Goal: Information Seeking & Learning: Learn about a topic

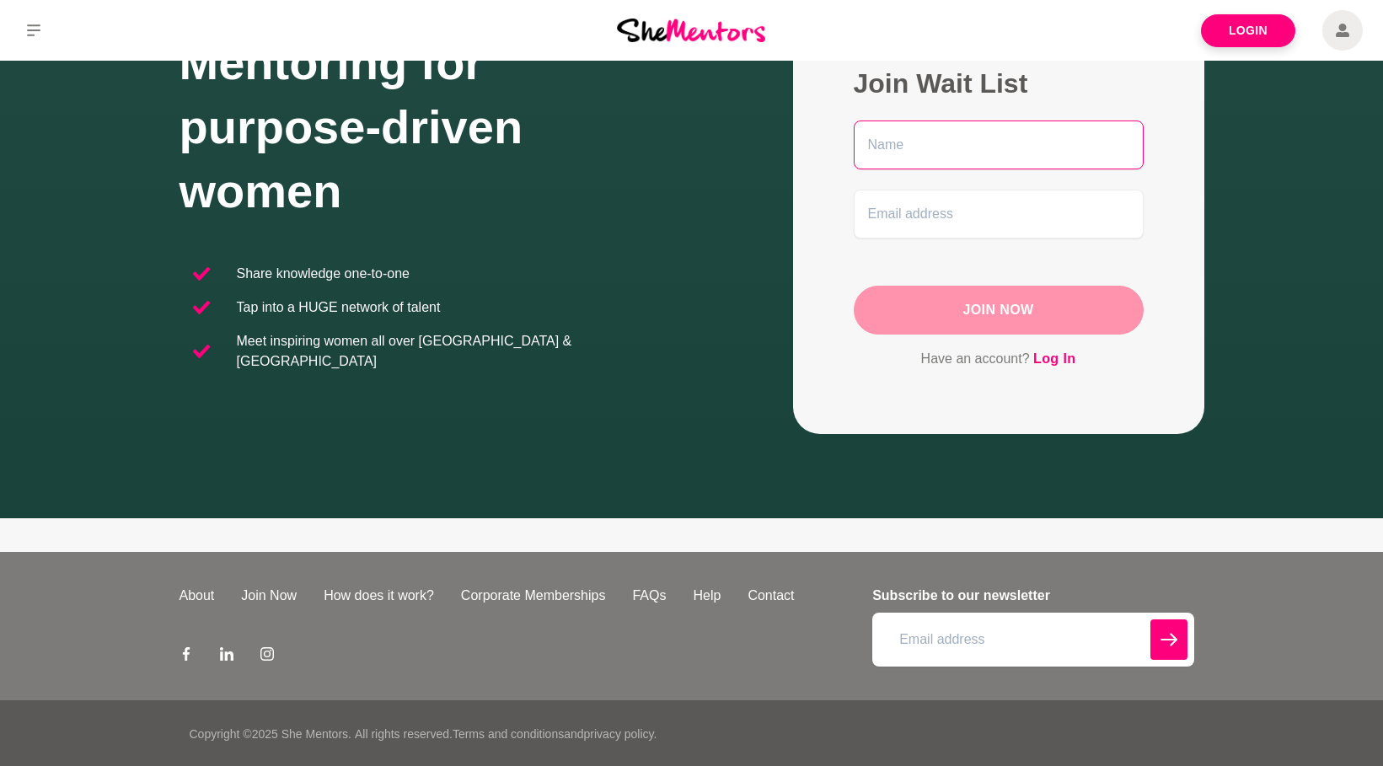
scroll to position [161, 0]
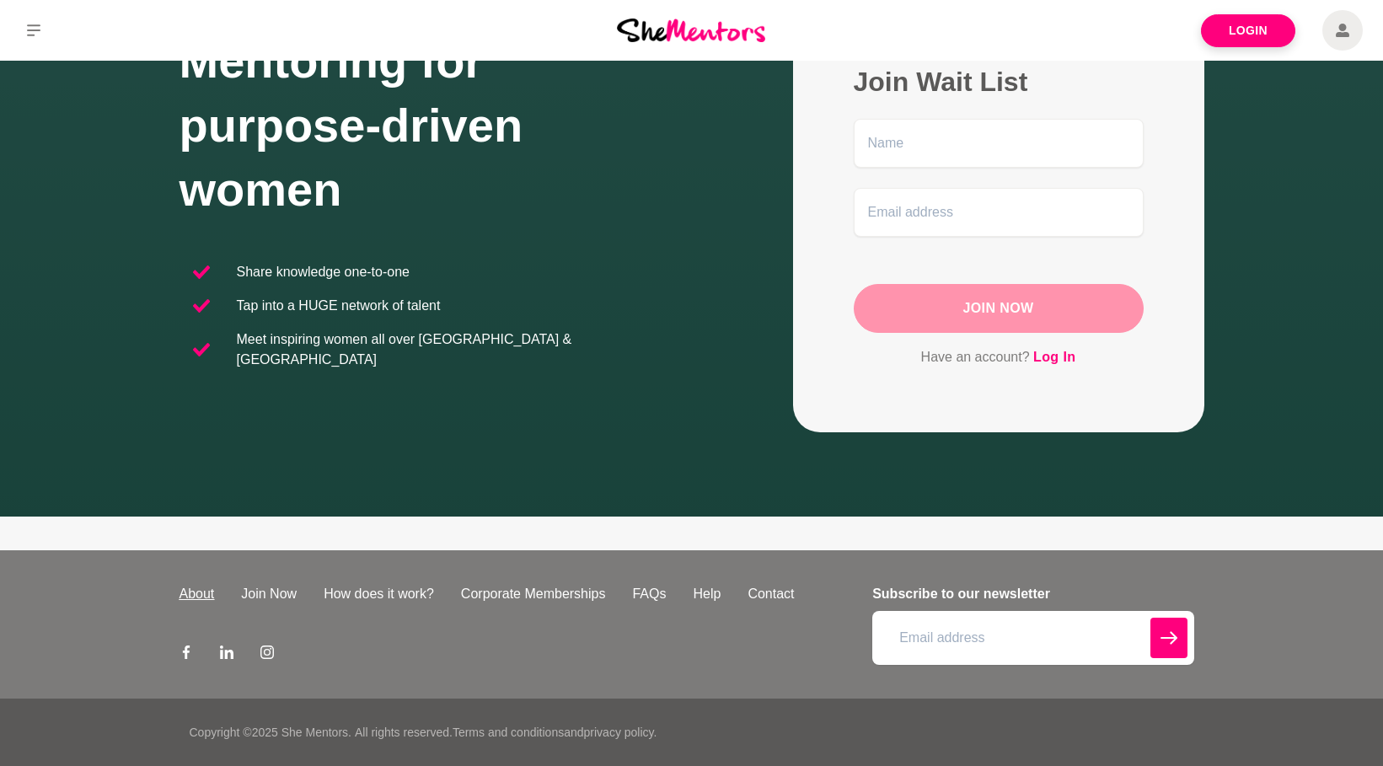
click at [203, 596] on link "About" at bounding box center [197, 594] width 62 height 20
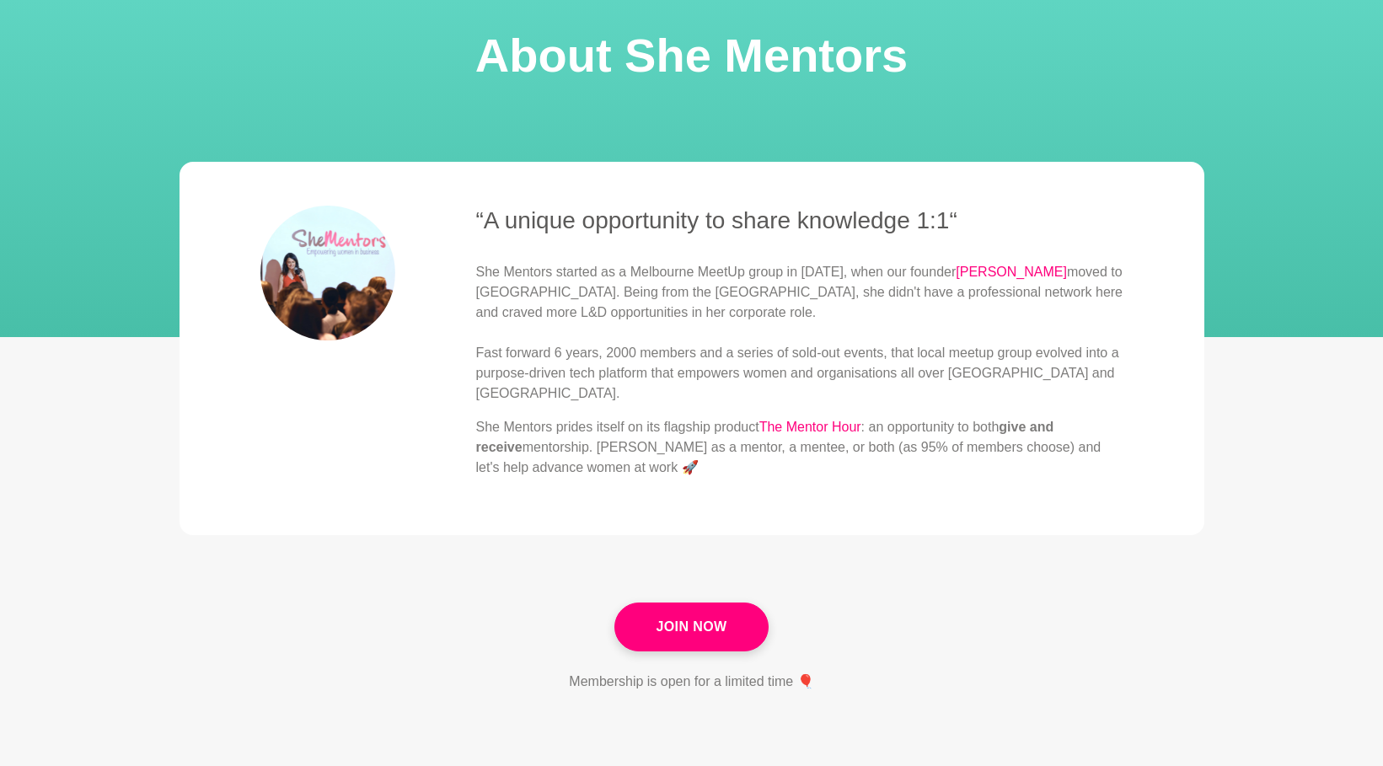
scroll to position [253, 0]
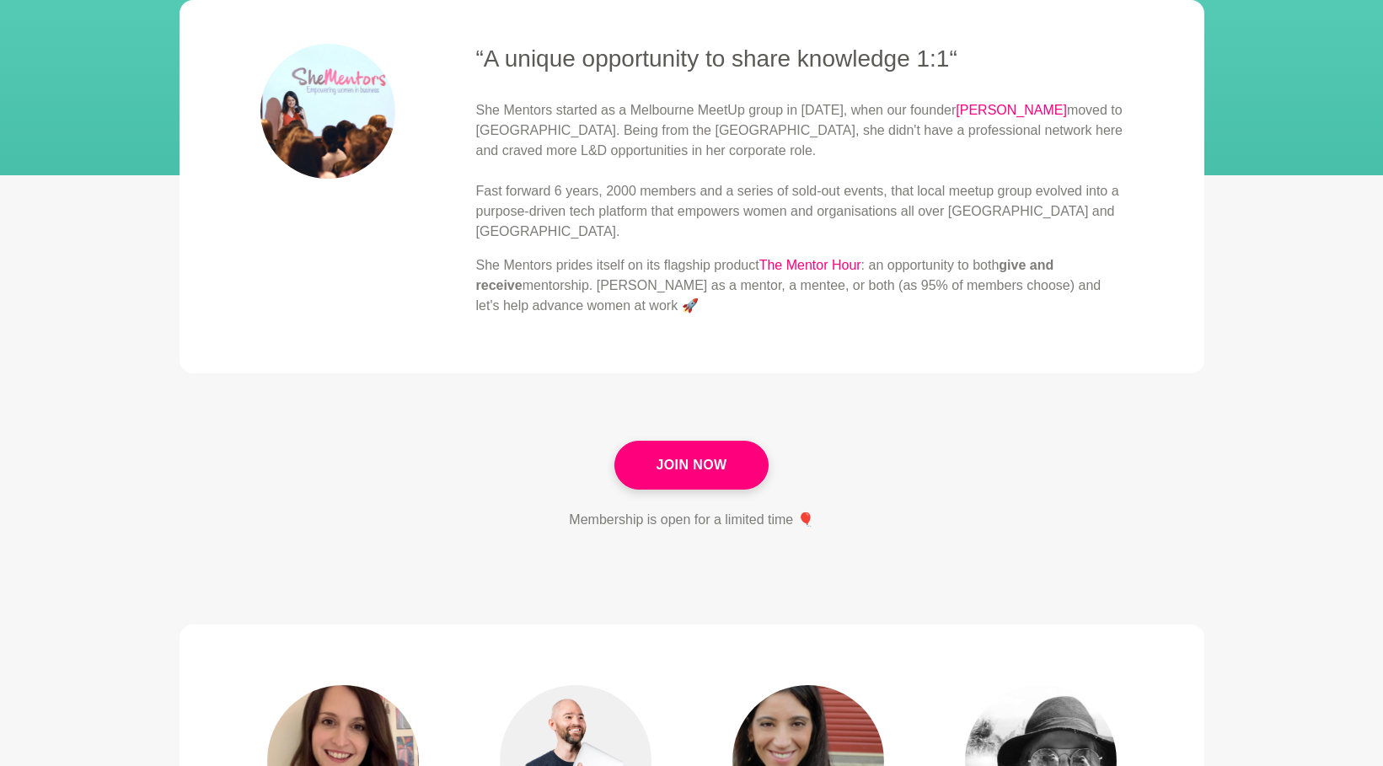
click at [351, 120] on img at bounding box center [327, 111] width 135 height 135
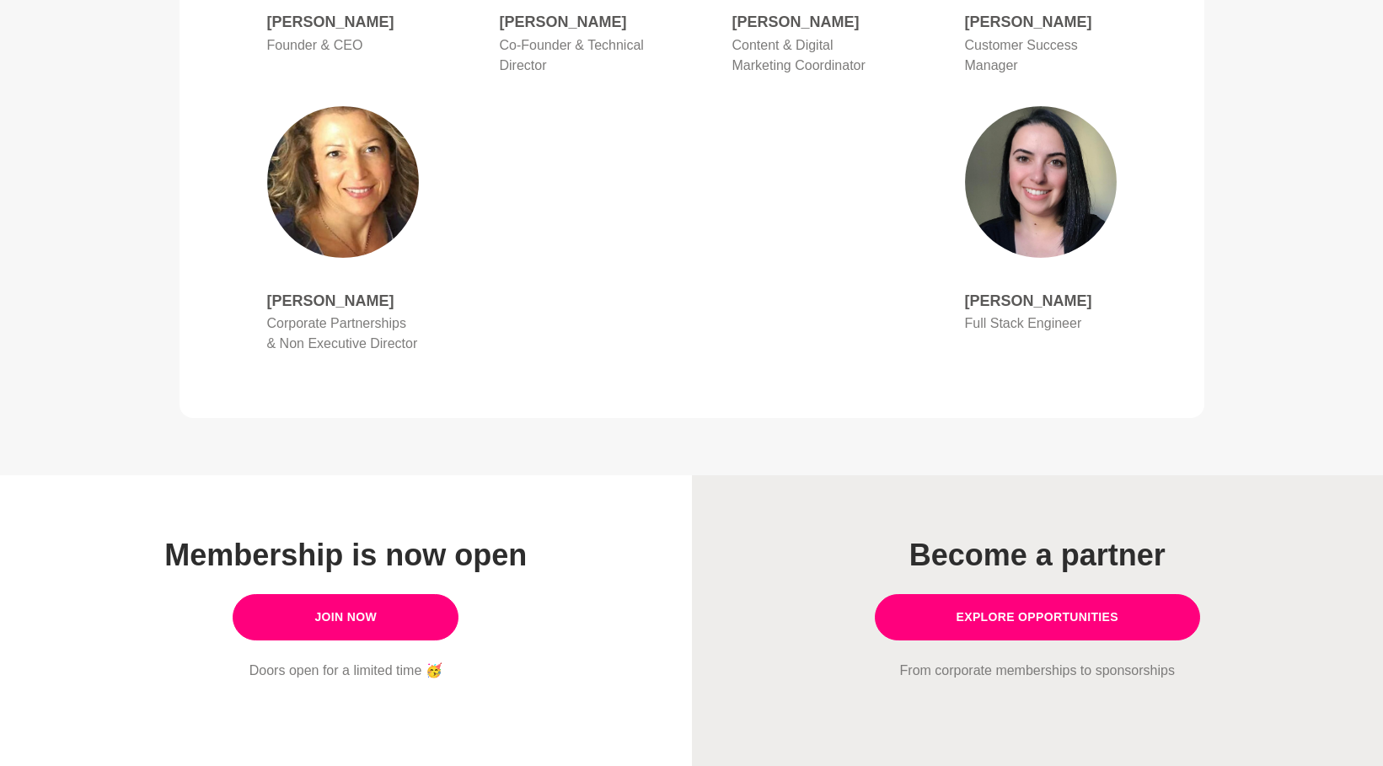
scroll to position [1264, 0]
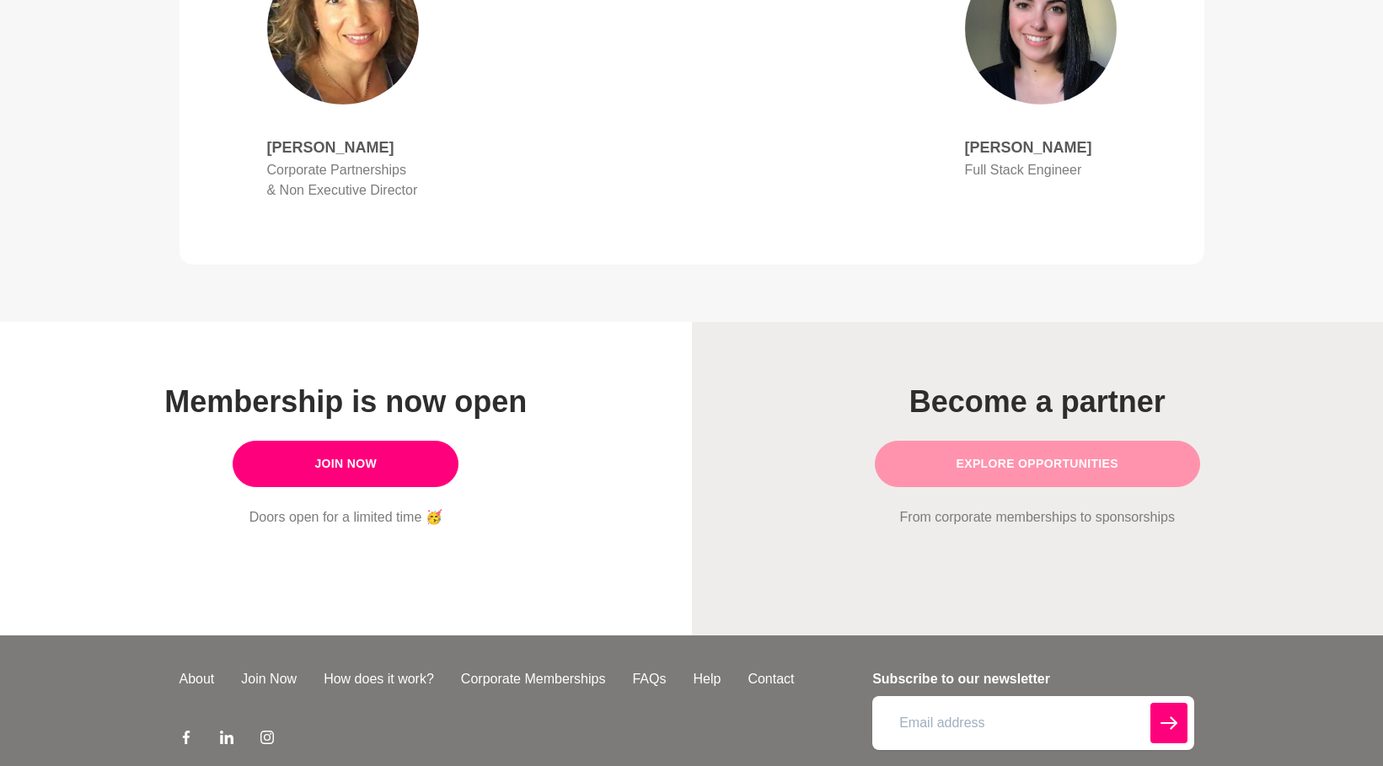
click at [1031, 450] on link "Explore opportunities" at bounding box center [1038, 464] width 326 height 46
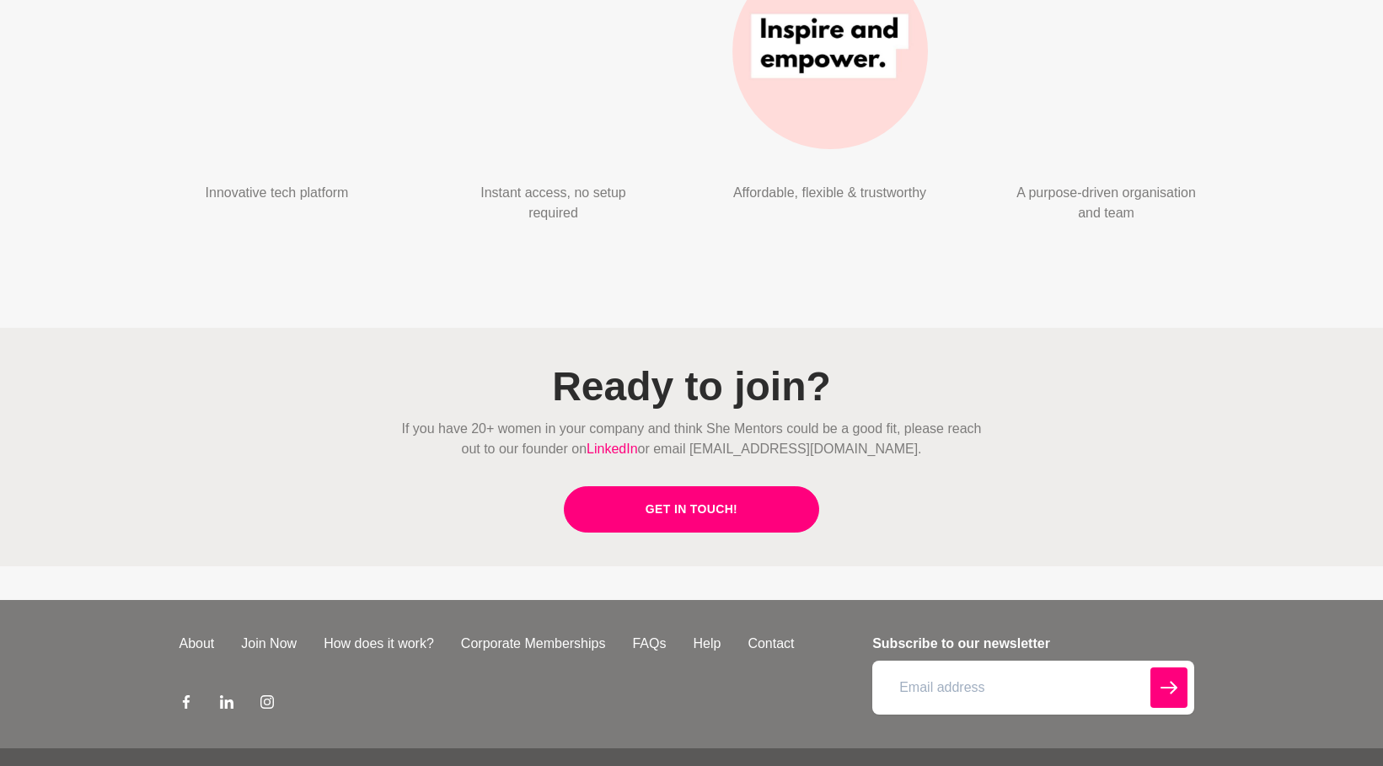
scroll to position [4192, 0]
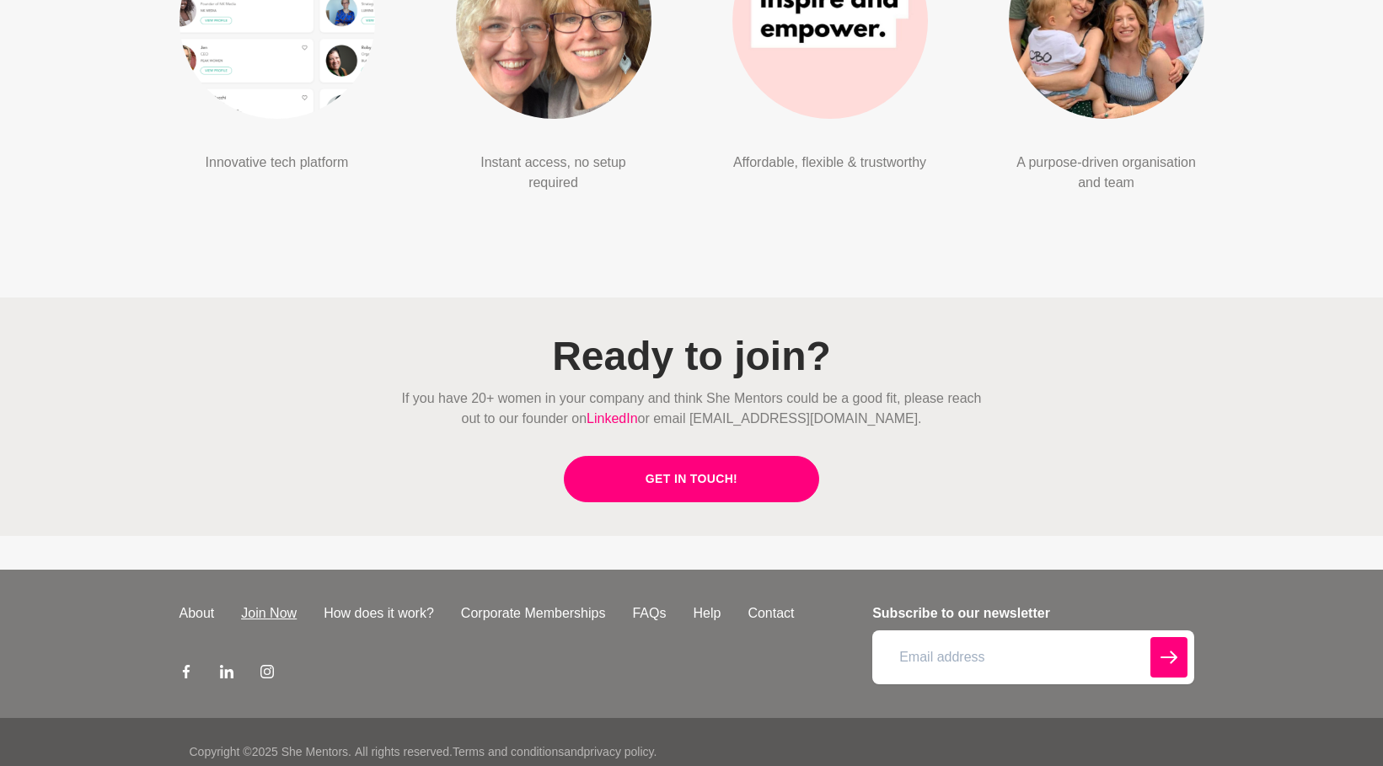
click at [298, 603] on link "Join Now" at bounding box center [269, 613] width 83 height 20
